Goal: Task Accomplishment & Management: Manage account settings

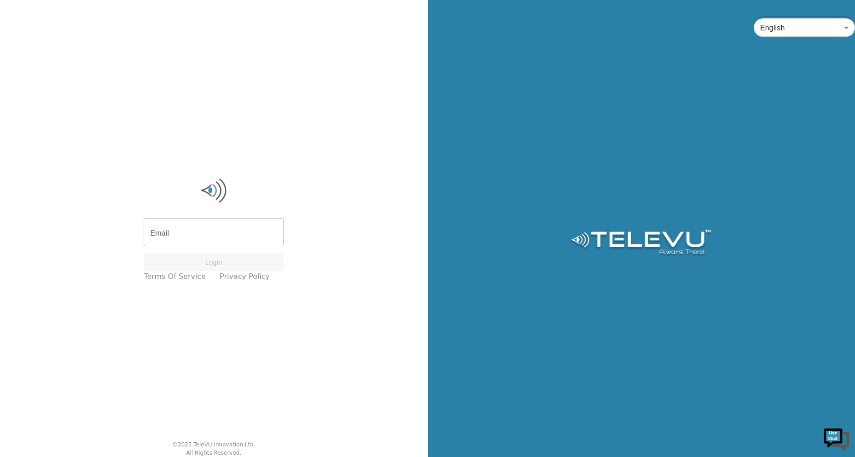
click at [198, 241] on input "Email" at bounding box center [214, 234] width 140 height 26
type input "[EMAIL_ADDRESS][DOMAIN_NAME]"
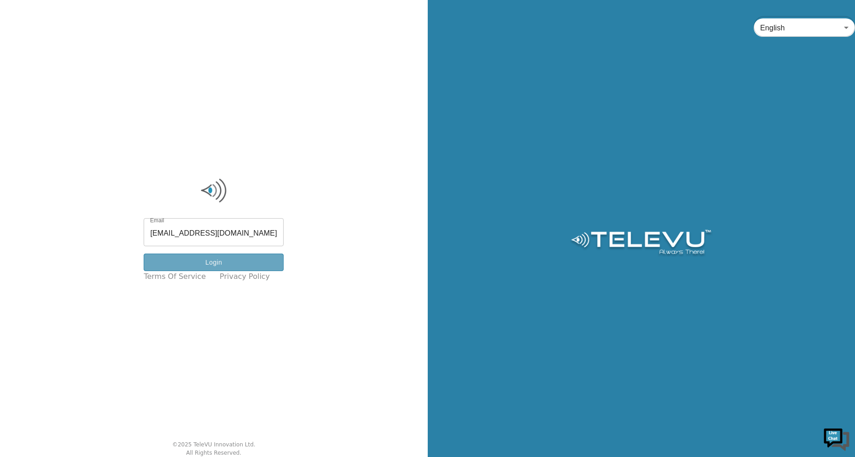
click at [235, 256] on button "Login" at bounding box center [214, 263] width 140 height 18
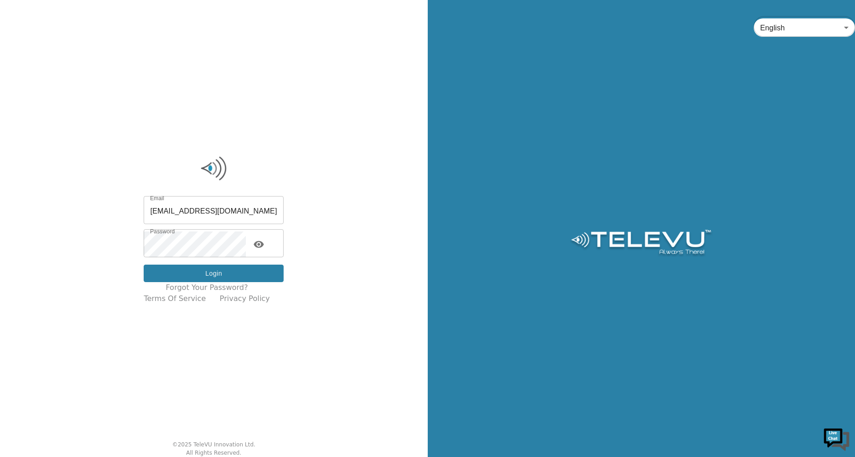
click at [239, 277] on button "Login" at bounding box center [214, 274] width 140 height 18
click at [242, 274] on button "Login" at bounding box center [214, 274] width 140 height 18
click at [178, 273] on button "Login" at bounding box center [214, 274] width 140 height 18
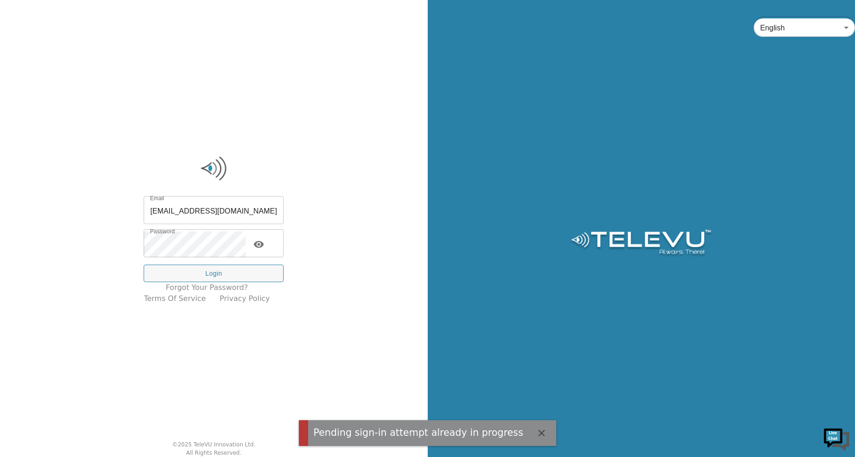
click at [536, 430] on icon "button" at bounding box center [541, 433] width 11 height 11
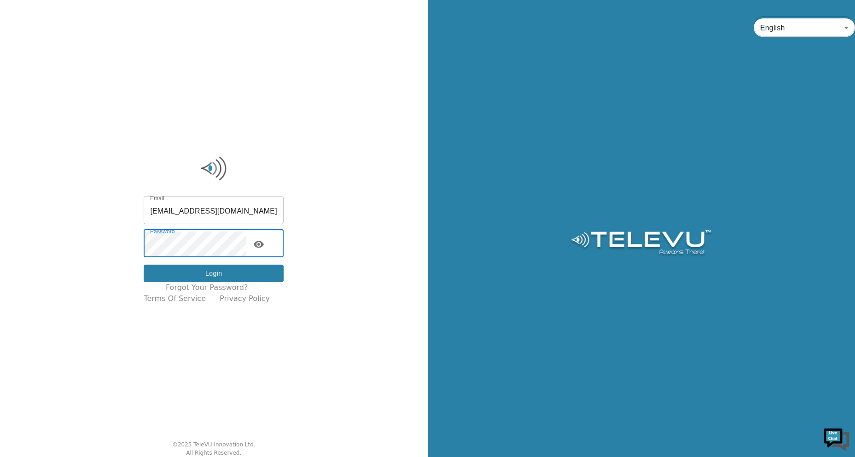
click at [226, 269] on button "Login" at bounding box center [214, 274] width 140 height 18
click at [63, 234] on div "Email [EMAIL_ADDRESS][DOMAIN_NAME] Email Password Password Login Forgot your pa…" at bounding box center [214, 228] width 428 height 457
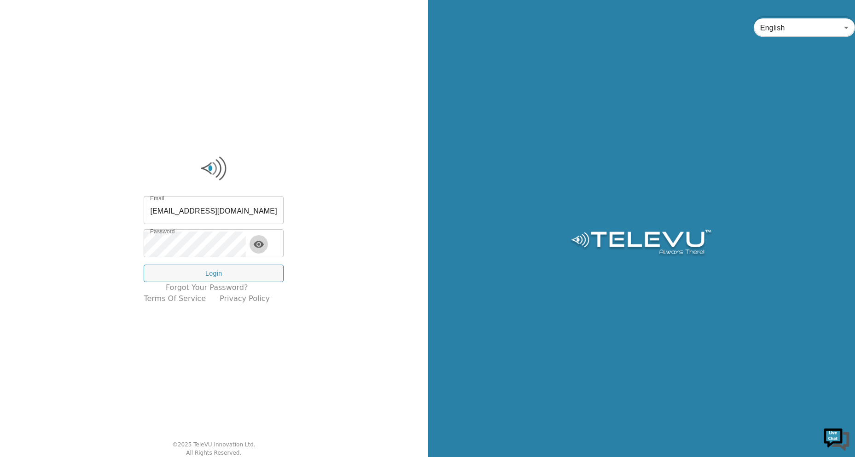
click at [264, 245] on icon "toggle password visibility" at bounding box center [259, 244] width 10 height 7
click at [215, 279] on button "Login" at bounding box center [214, 274] width 140 height 18
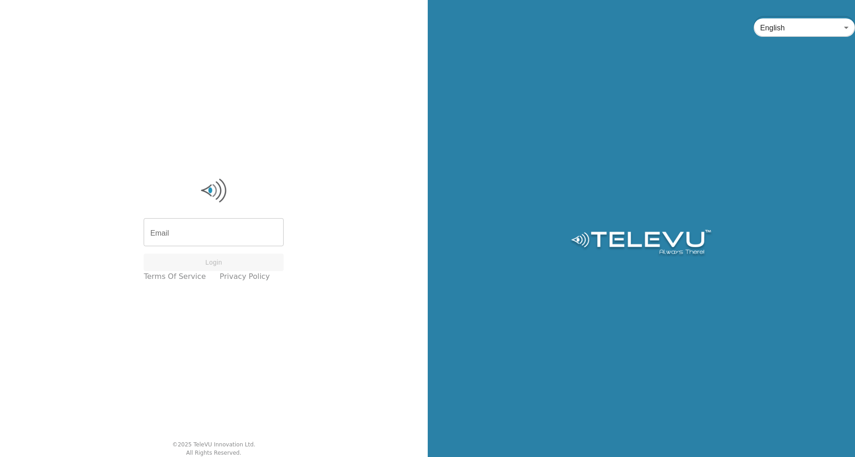
click at [215, 237] on input "Email" at bounding box center [214, 234] width 140 height 26
type input "[EMAIL_ADDRESS][DOMAIN_NAME]"
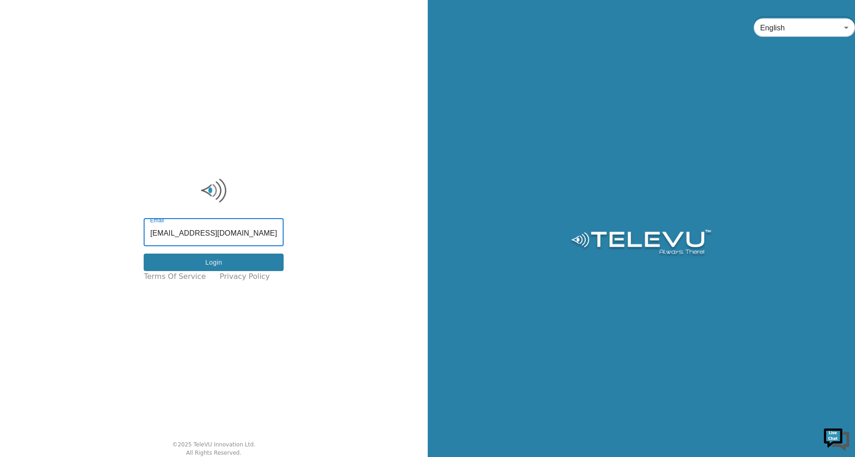
click at [228, 260] on button "Login" at bounding box center [214, 263] width 140 height 18
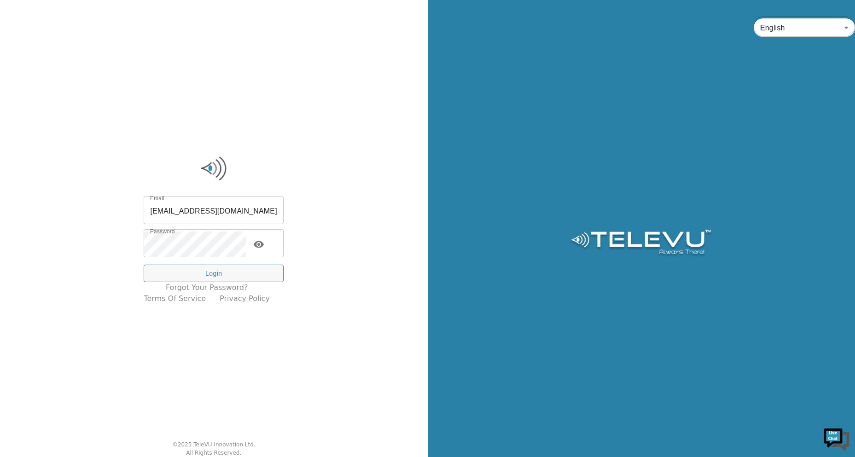
click at [264, 244] on icon "toggle password visibility" at bounding box center [259, 244] width 10 height 7
click at [243, 275] on button "Login" at bounding box center [214, 274] width 140 height 18
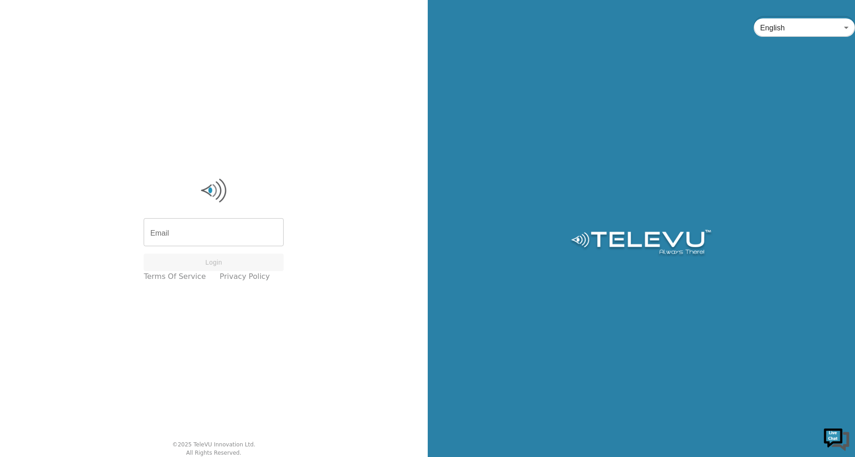
click at [180, 238] on input "Email" at bounding box center [214, 234] width 140 height 26
type input "[EMAIL_ADDRESS][DOMAIN_NAME]"
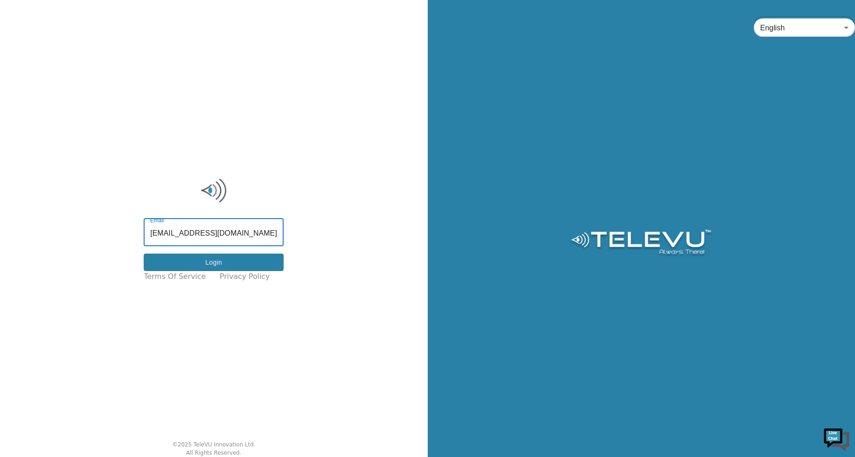
click at [273, 267] on button "Login" at bounding box center [214, 263] width 140 height 18
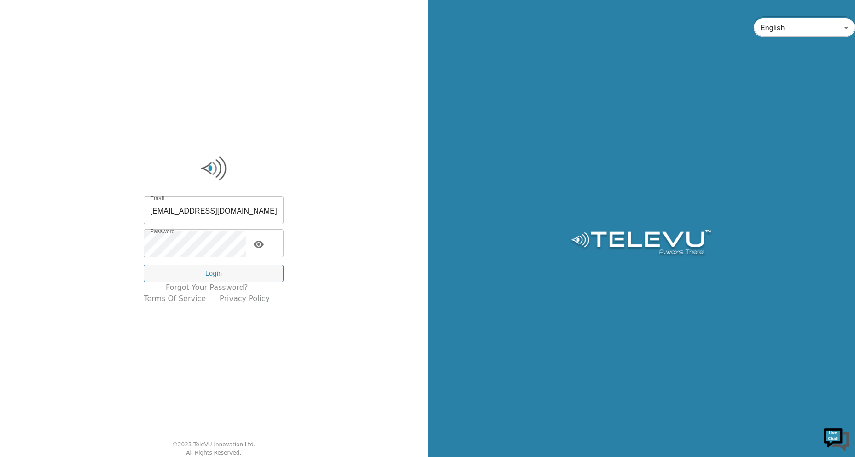
click at [264, 244] on icon "toggle password visibility" at bounding box center [259, 244] width 10 height 7
click at [250, 235] on button "toggle password visibility" at bounding box center [259, 244] width 18 height 18
click at [223, 269] on button "Login" at bounding box center [214, 274] width 140 height 18
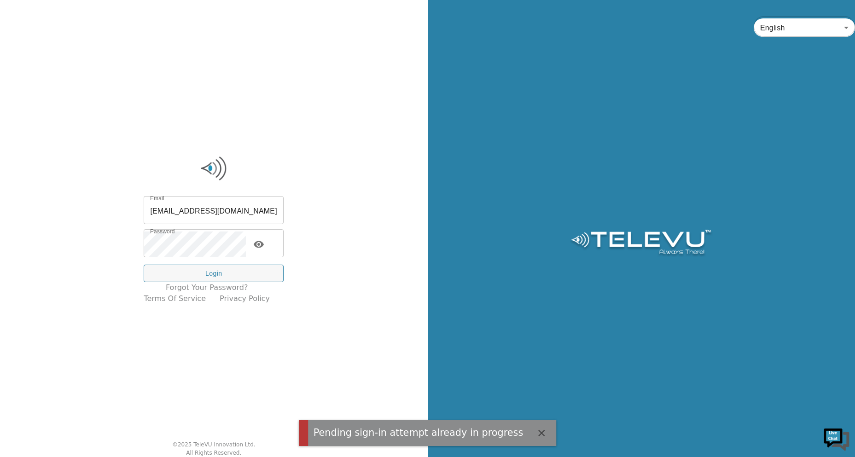
click at [536, 435] on icon "button" at bounding box center [541, 433] width 11 height 11
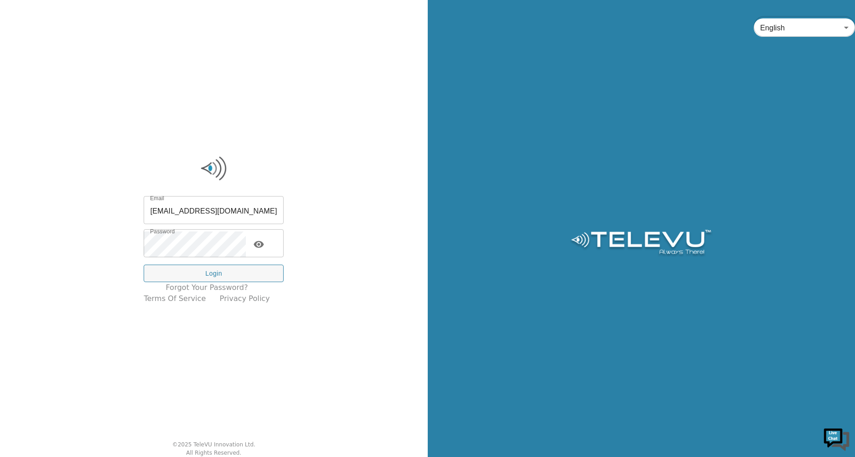
click at [512, 457] on div "English en ​" at bounding box center [642, 228] width 428 height 457
